Goal: Information Seeking & Learning: Learn about a topic

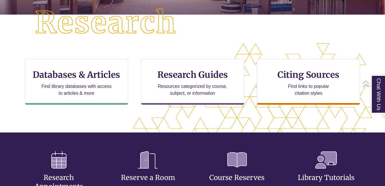
scroll to position [160, 336]
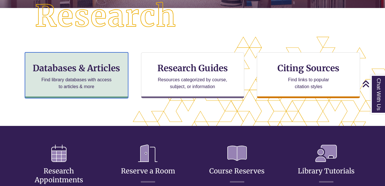
click at [88, 66] on h3 "Databases & Articles" at bounding box center [76, 68] width 93 height 11
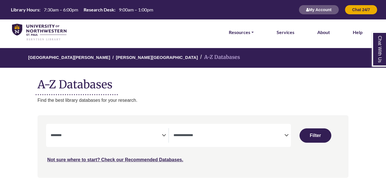
select select "Database Subject Filter"
select select "Database Types Filter"
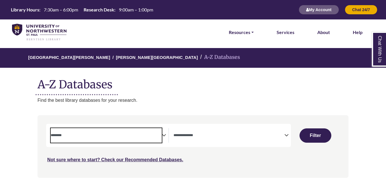
click at [85, 135] on textarea "Search" at bounding box center [106, 136] width 111 height 5
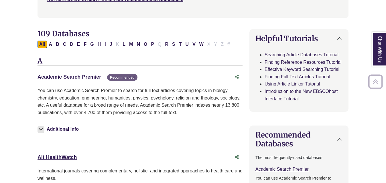
scroll to position [214, 0]
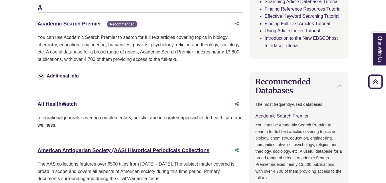
click at [51, 23] on link "Academic Search Premier This link opens in a new window" at bounding box center [70, 24] width 64 height 6
